Goal: Task Accomplishment & Management: Complete application form

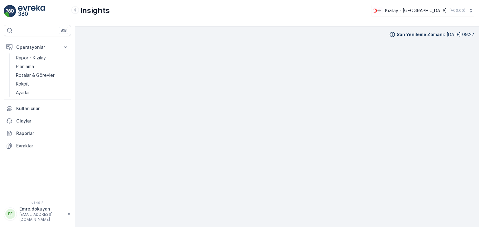
scroll to position [5, 0]
click at [27, 74] on p "Rotalar & Görevler" at bounding box center [35, 75] width 39 height 6
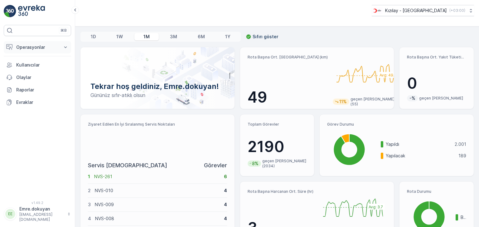
click at [36, 49] on p "Operasyonlar" at bounding box center [37, 47] width 42 height 6
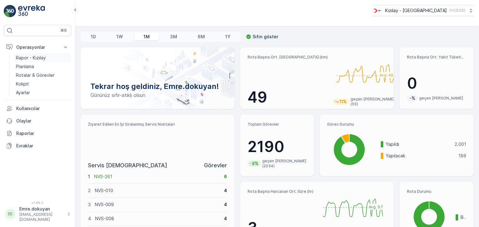
click at [40, 55] on p "Rapor - Kızılay" at bounding box center [31, 58] width 30 height 6
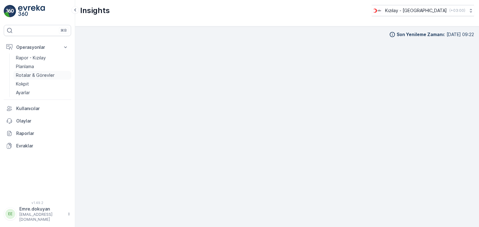
click at [37, 72] on p "Rotalar & Görevler" at bounding box center [35, 75] width 39 height 6
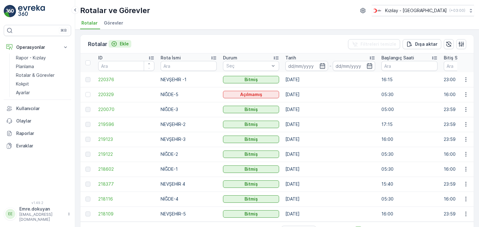
click at [123, 44] on p "Ekle" at bounding box center [124, 44] width 9 height 6
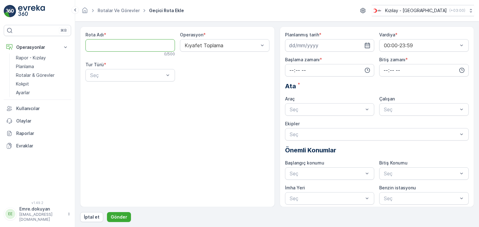
click at [113, 50] on Adı "Rota Adı" at bounding box center [129, 45] width 89 height 12
type Adı "NİĞDE-5"
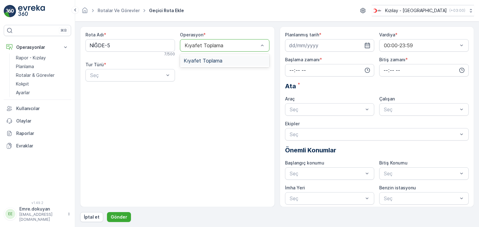
click at [203, 59] on span "Kıyafet Toplama" at bounding box center [203, 61] width 39 height 6
drag, startPoint x: 123, startPoint y: 90, endPoint x: 130, endPoint y: 90, distance: 6.9
click at [122, 90] on div "Statik" at bounding box center [130, 91] width 82 height 6
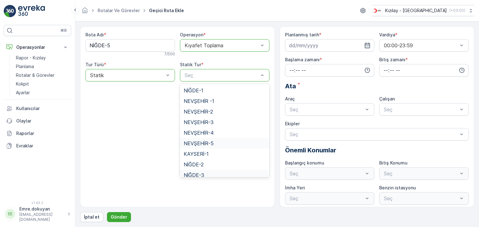
scroll to position [26, 0]
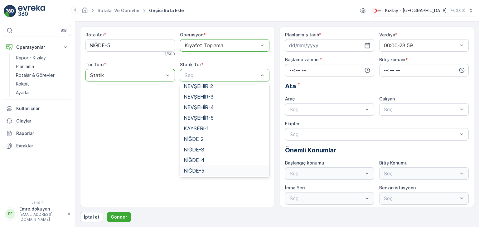
click at [196, 172] on span "NİĞDE-5" at bounding box center [194, 171] width 21 height 6
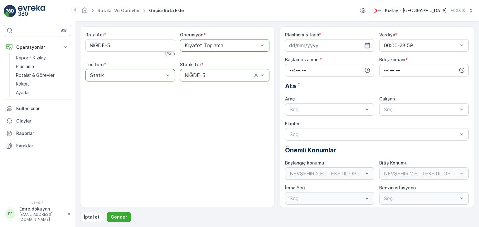
click at [367, 45] on icon "button" at bounding box center [367, 45] width 6 height 6
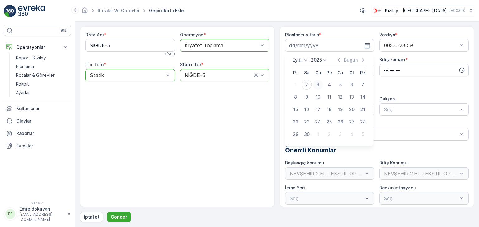
click at [317, 84] on div "3" at bounding box center [318, 85] width 10 height 10
type input "[DATE]"
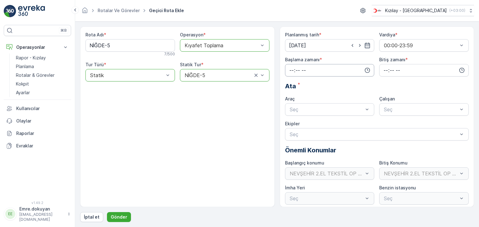
click at [292, 69] on input "time" at bounding box center [329, 70] width 89 height 12
click at [292, 126] on span "05" at bounding box center [292, 126] width 6 height 6
type input "05:00"
click at [307, 84] on span "00" at bounding box center [305, 82] width 6 height 6
click at [383, 71] on input "time" at bounding box center [423, 70] width 89 height 12
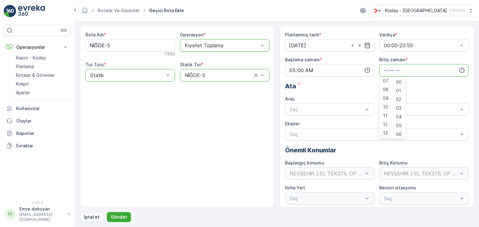
scroll to position [93, 0]
click at [385, 129] on span "16" at bounding box center [385, 128] width 5 height 6
type input "16:00"
click at [399, 83] on span "00" at bounding box center [399, 82] width 6 height 6
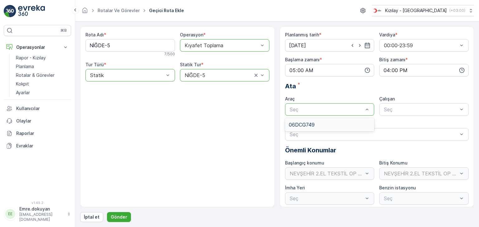
click at [312, 123] on span "06DCG749" at bounding box center [302, 125] width 26 height 6
click at [406, 125] on div "FORD" at bounding box center [424, 125] width 82 height 6
click at [323, 117] on div "Planlanmış tarih * [DATE] Vardiya * 00:00-23:59 Başlama zamanı * 05:00 Bitiş za…" at bounding box center [377, 118] width 184 height 173
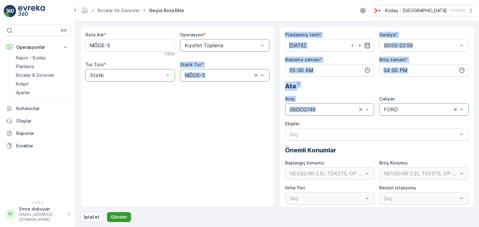
scroll to position [2, 0]
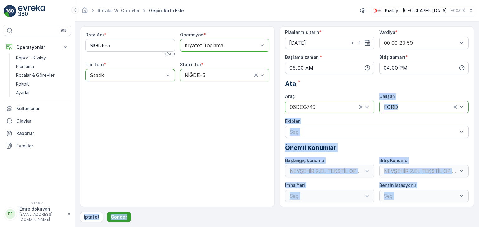
click at [118, 218] on p "Gönder" at bounding box center [119, 217] width 17 height 6
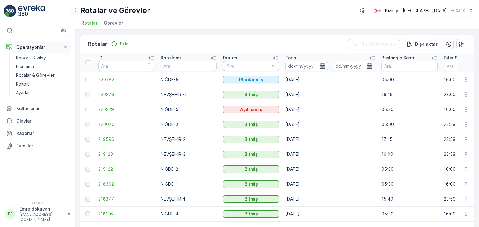
click at [30, 46] on p "Operasyonlar" at bounding box center [37, 47] width 42 height 6
